Goal: Check status: Check status

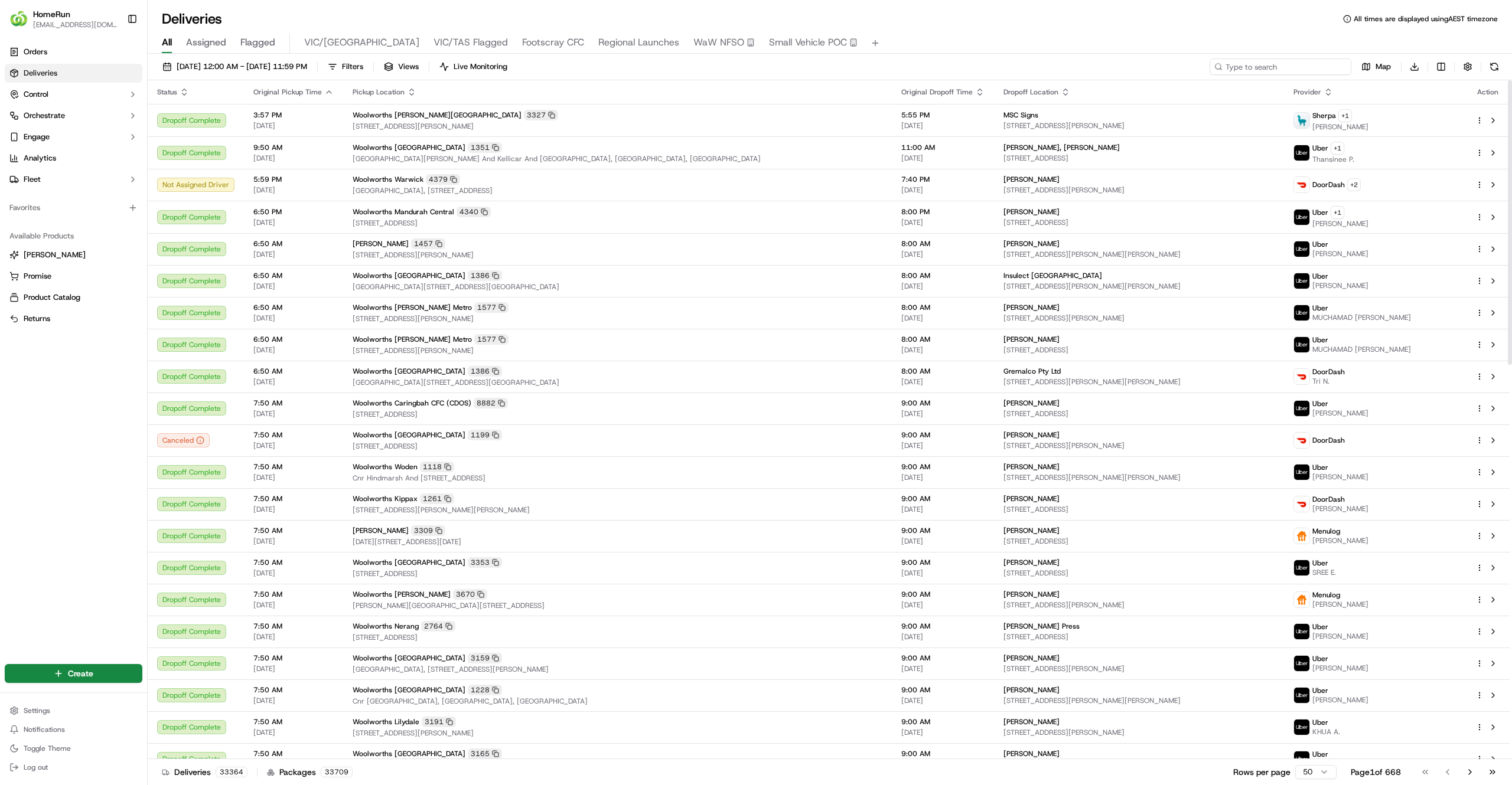
click at [1299, 70] on input at bounding box center [1280, 67] width 142 height 16
paste input "269495785"
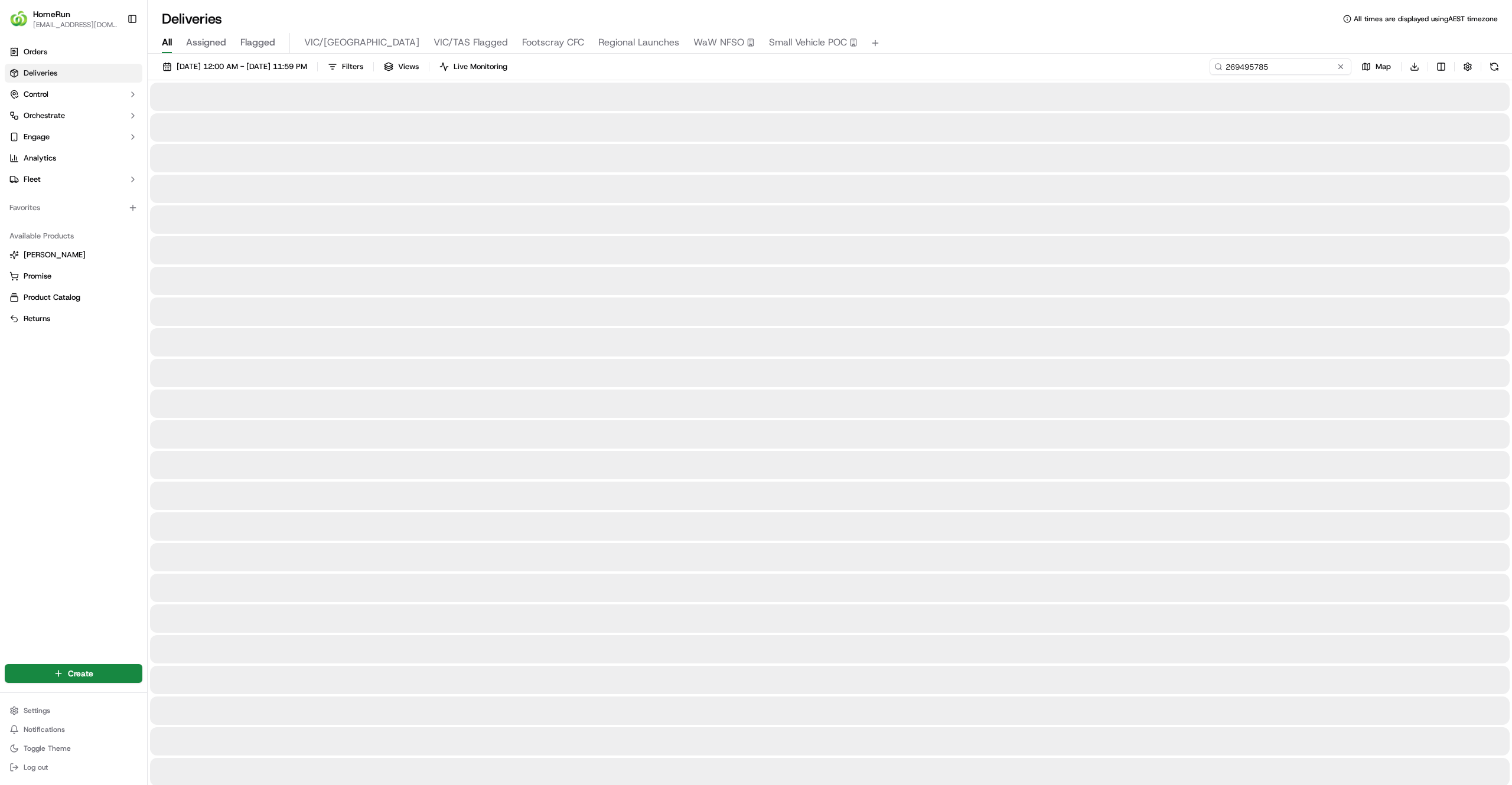
type input "269495785"
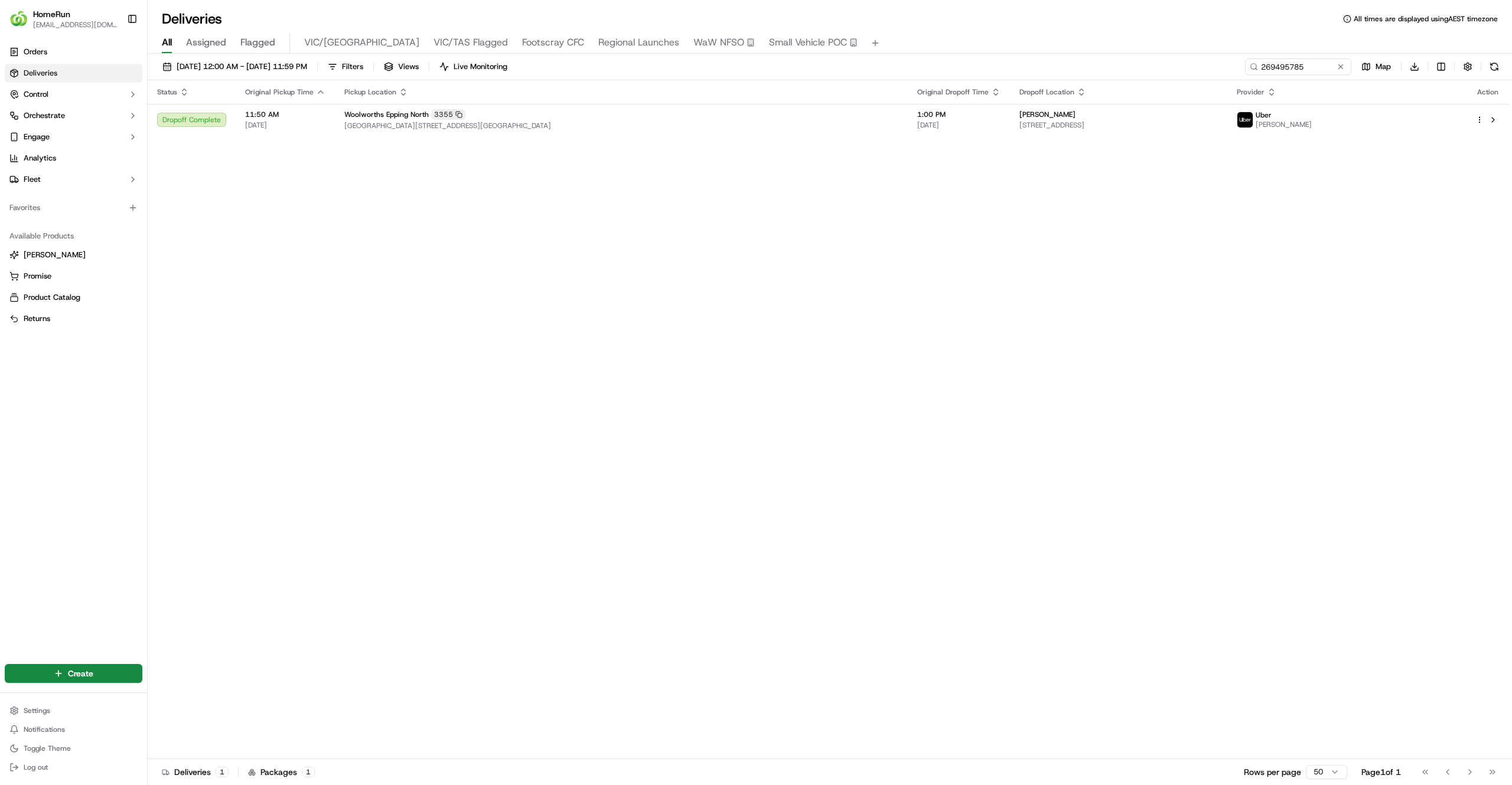
click at [957, 241] on div "Status Original Pickup Time Pickup Location Original Dropoff Time Dropoff Locat…" at bounding box center [828, 419] width 1362 height 679
click at [833, 114] on div "Woolworths Epping North 3355" at bounding box center [621, 114] width 554 height 11
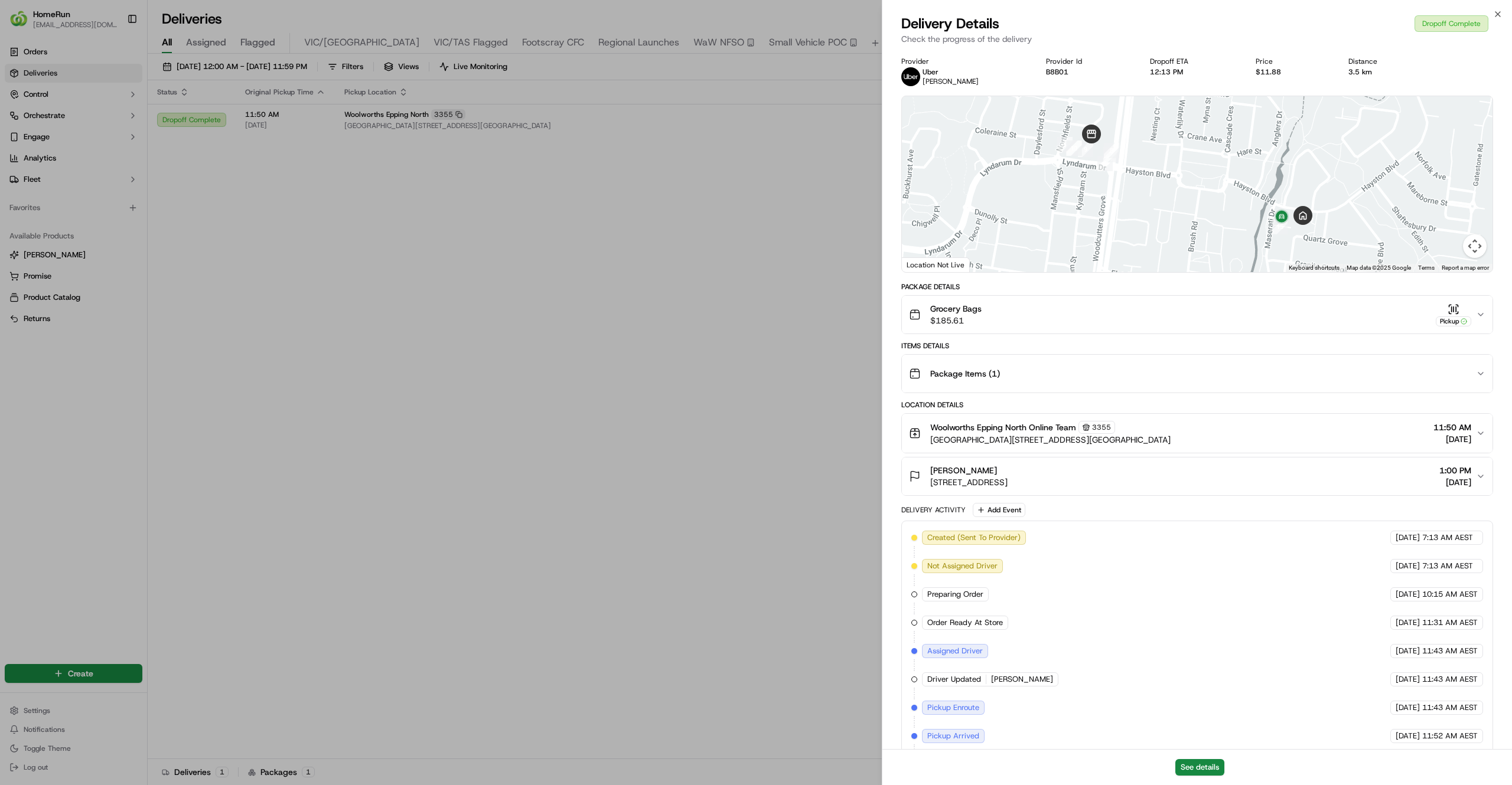
click at [1288, 322] on div "Grocery Bags $185.61 Pickup" at bounding box center [1192, 315] width 567 height 24
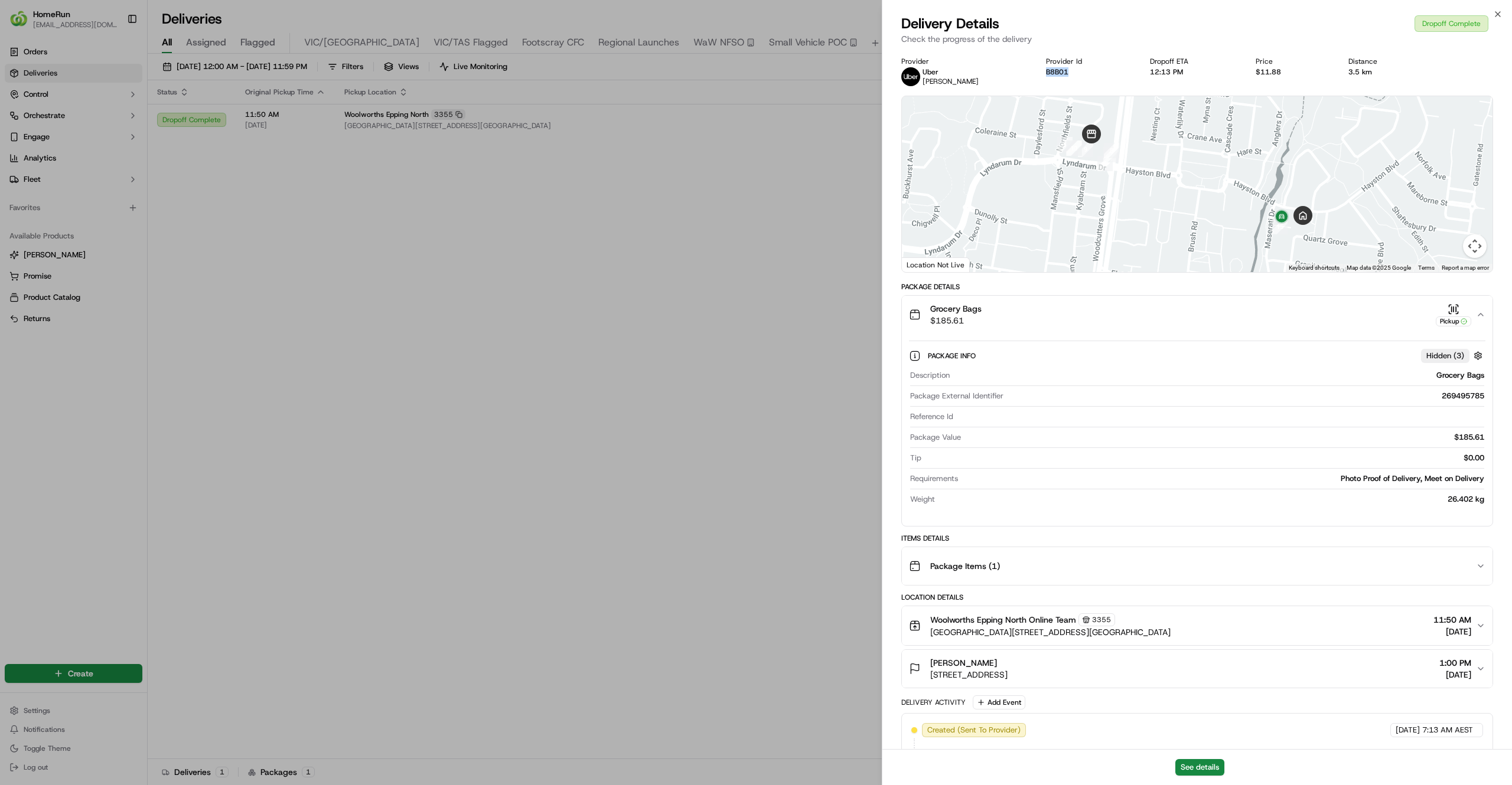
copy button "B8B01"
drag, startPoint x: 1054, startPoint y: 74, endPoint x: 1027, endPoint y: 75, distance: 27.0
click at [1027, 75] on div "Provider [PERSON_NAME] Provider Id B8B01 Dropoff ETA 12:13 PM Price $11.88 Dist…" at bounding box center [1197, 72] width 592 height 30
